Goal: Information Seeking & Learning: Learn about a topic

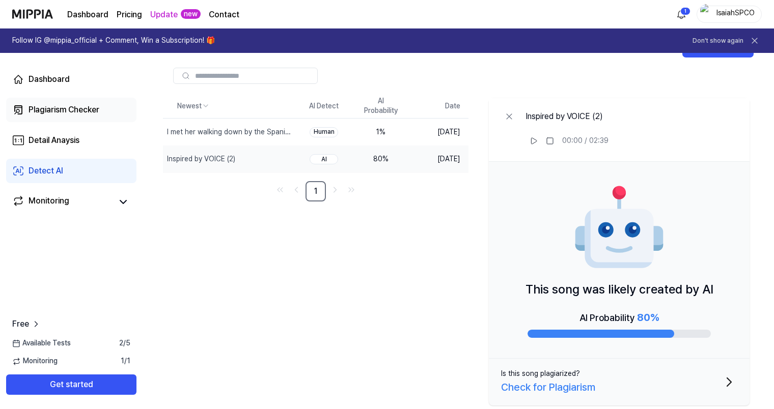
click at [70, 111] on div "Plagiarism Checker" at bounding box center [64, 110] width 71 height 12
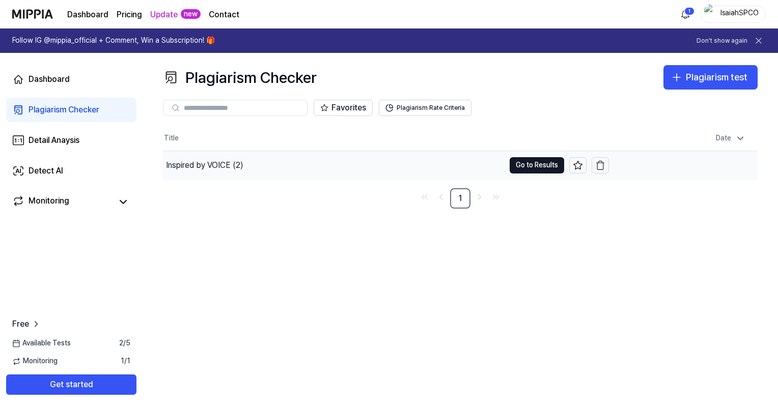
click at [264, 159] on div "Inspired by VOICE (2)" at bounding box center [334, 165] width 342 height 29
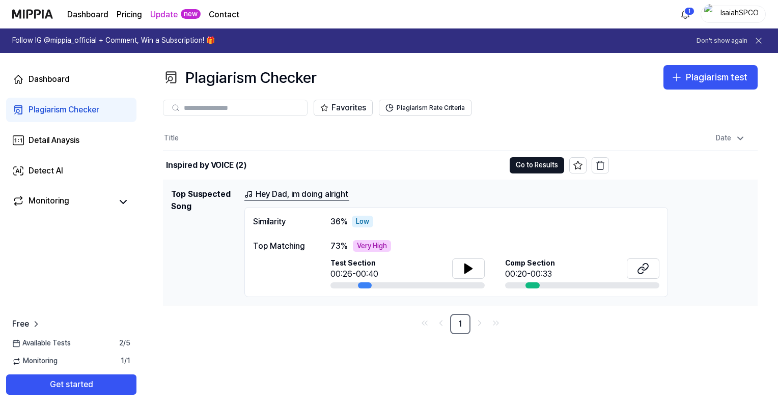
click at [505, 218] on div "Similarity 36 % Low" at bounding box center [456, 222] width 406 height 12
click at [308, 191] on link "Hey Dad, im doing alright" at bounding box center [296, 194] width 105 height 13
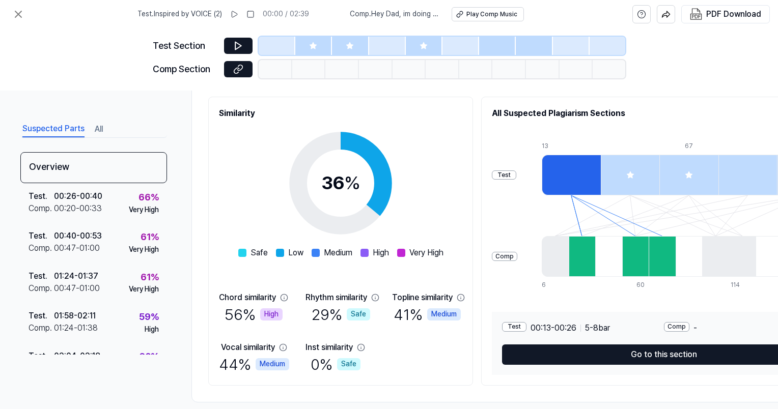
scroll to position [134, 0]
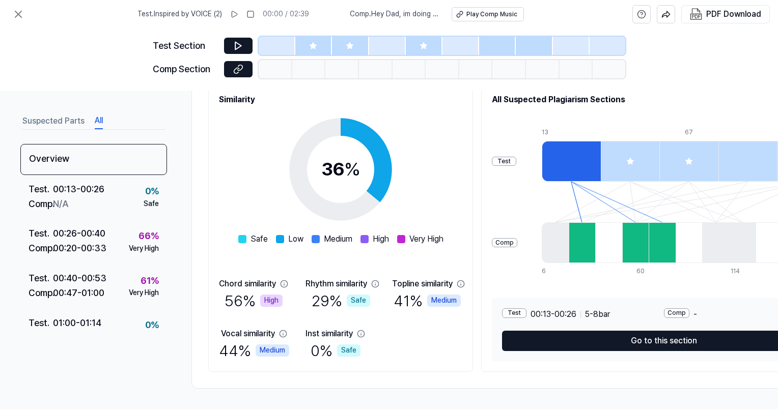
click at [99, 116] on button "All" at bounding box center [99, 121] width 8 height 16
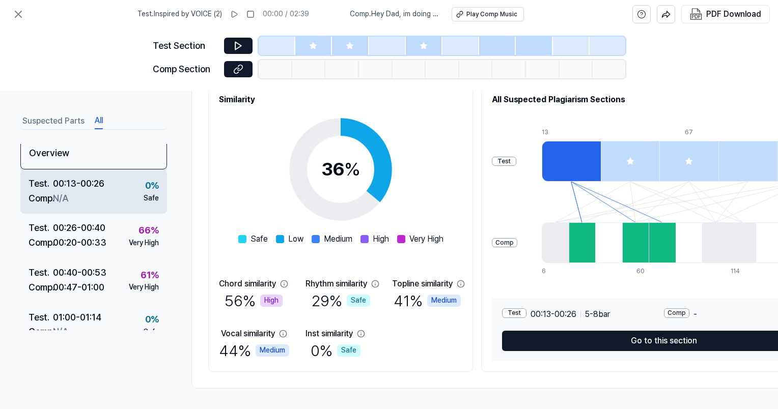
scroll to position [0, 0]
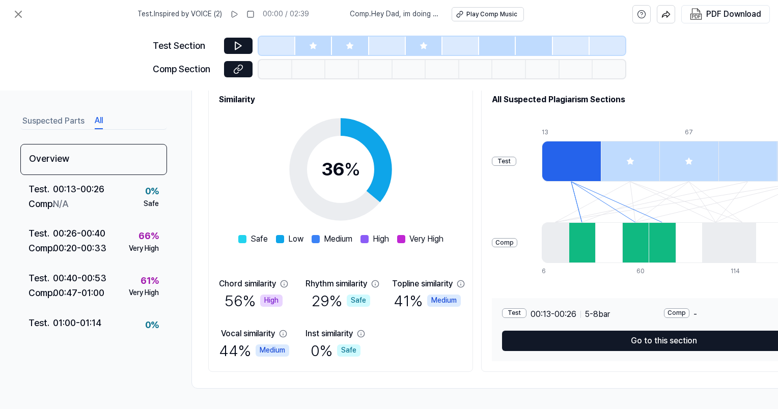
click at [61, 128] on button "Suspected Parts" at bounding box center [53, 121] width 62 height 16
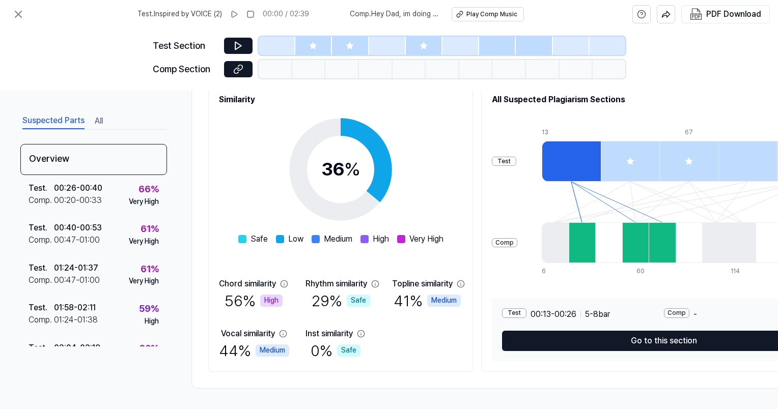
drag, startPoint x: 167, startPoint y: 198, endPoint x: 168, endPoint y: 185, distance: 12.7
click at [168, 187] on div "Suspected Parts All Overview Test . 00:26 - 00:40 Comp . 00:20 - 00:33 66 % Ver…" at bounding box center [389, 250] width 778 height 319
